Goal: Information Seeking & Learning: Check status

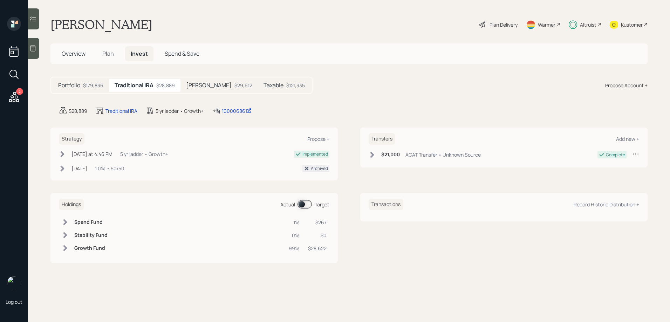
click at [201, 84] on div "[PERSON_NAME] $29,612" at bounding box center [218, 85] width 77 height 13
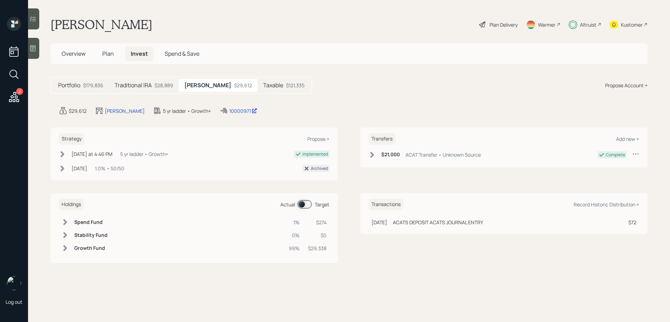
click at [286, 85] on div "$121,335" at bounding box center [295, 85] width 19 height 7
click at [233, 82] on div "$29,612" at bounding box center [242, 85] width 18 height 7
click at [90, 85] on div "$179,836" at bounding box center [93, 85] width 20 height 7
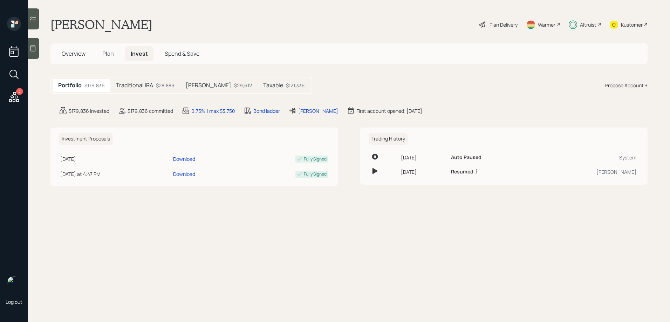
click at [98, 56] on h5 "Plan" at bounding box center [108, 53] width 23 height 15
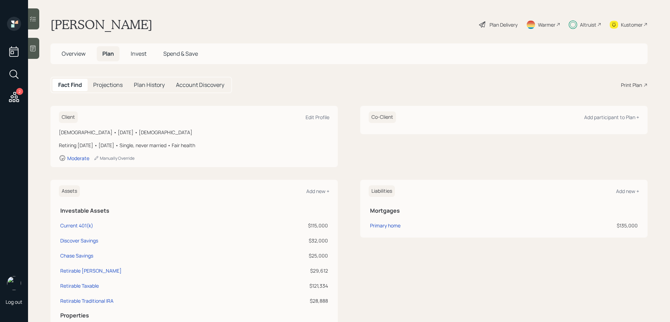
click at [73, 58] on h5 "Overview" at bounding box center [73, 53] width 35 height 15
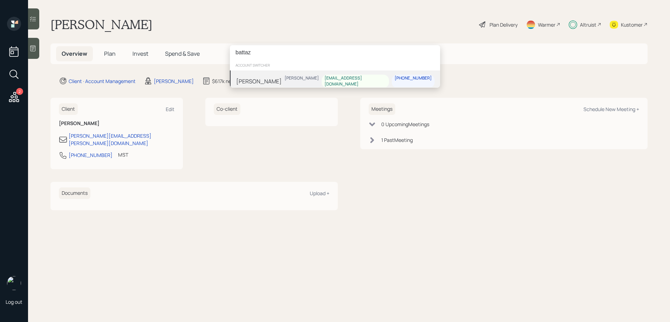
type input "battaz"
